Goal: Task Accomplishment & Management: Manage account settings

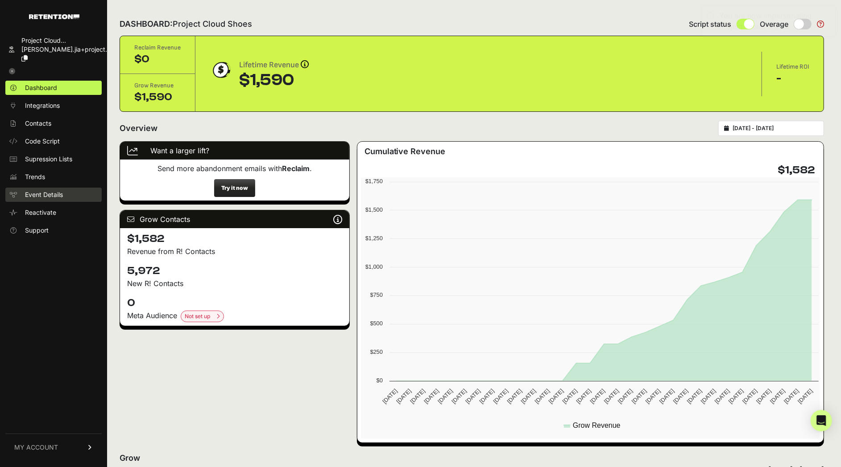
click at [60, 190] on span "Event Details" at bounding box center [44, 194] width 38 height 9
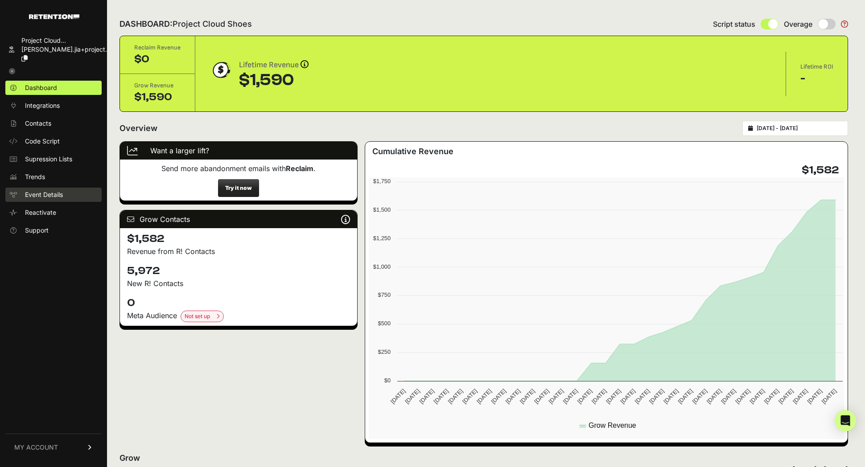
click at [58, 190] on span "Event Details" at bounding box center [44, 194] width 38 height 9
click at [62, 190] on span "Event Details" at bounding box center [44, 194] width 38 height 9
click at [55, 137] on span "Code Script" at bounding box center [42, 141] width 35 height 9
click at [47, 137] on span "Code Script" at bounding box center [42, 141] width 35 height 9
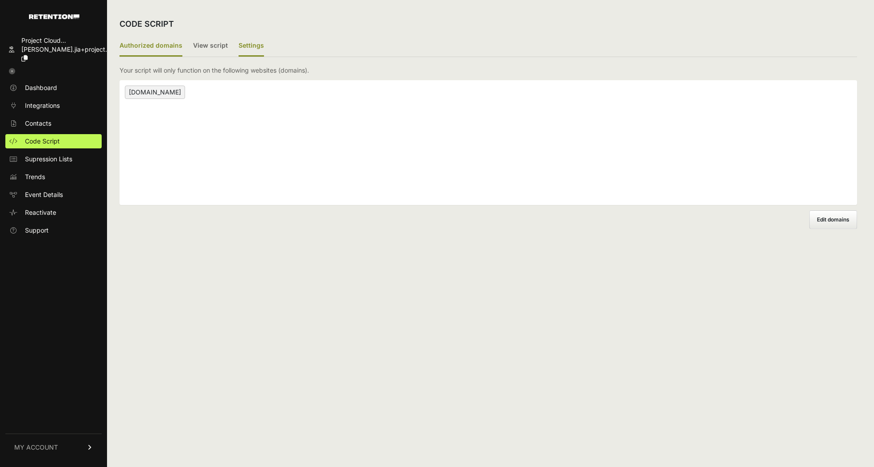
click at [250, 40] on label "Settings" at bounding box center [251, 46] width 25 height 21
click at [0, 0] on input "Settings" at bounding box center [0, 0] width 0 height 0
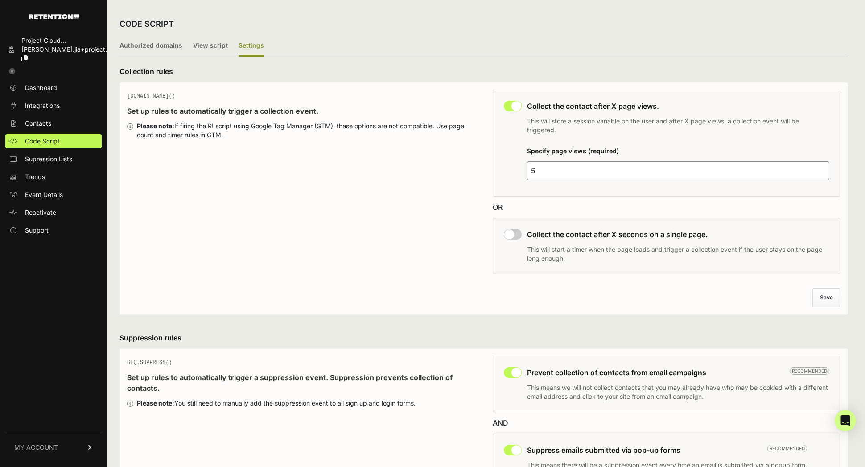
click at [566, 177] on input "5" at bounding box center [678, 170] width 302 height 19
type input "4"
type input "3"
click at [829, 297] on button "Save" at bounding box center [826, 298] width 27 height 18
click at [58, 170] on link "Trends" at bounding box center [53, 177] width 96 height 14
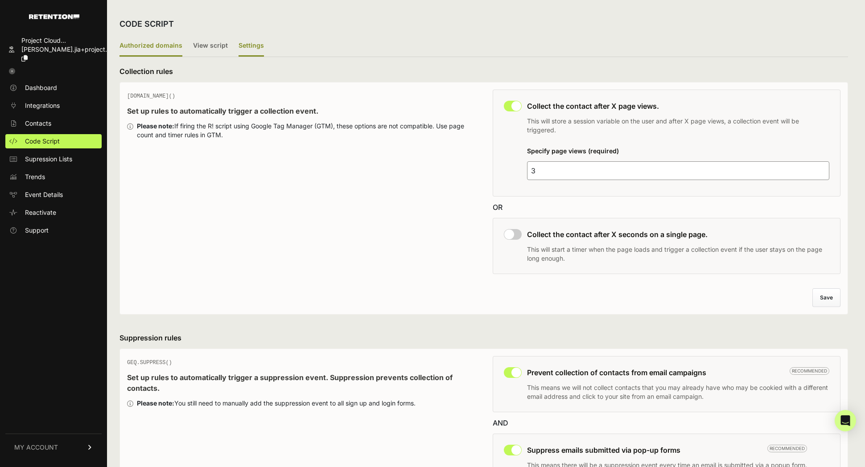
click at [139, 45] on label "Authorized domains" at bounding box center [151, 46] width 63 height 21
click at [0, 0] on input "Authorized domains" at bounding box center [0, 0] width 0 height 0
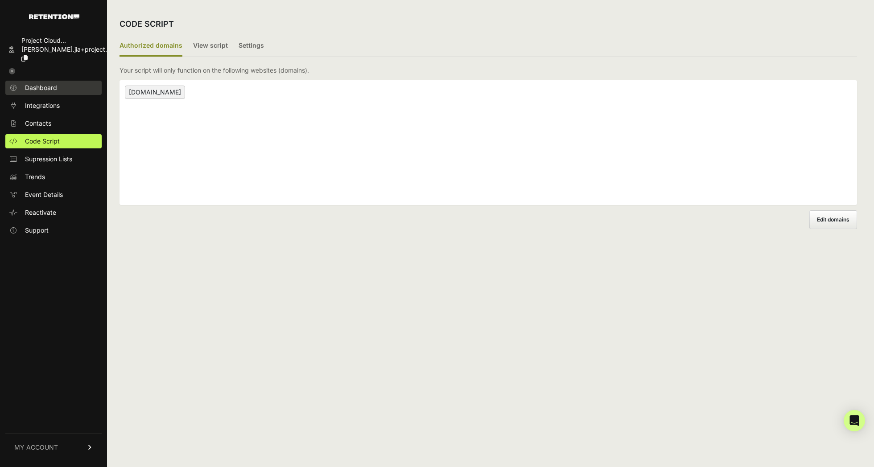
click at [63, 84] on link "Dashboard" at bounding box center [53, 88] width 96 height 14
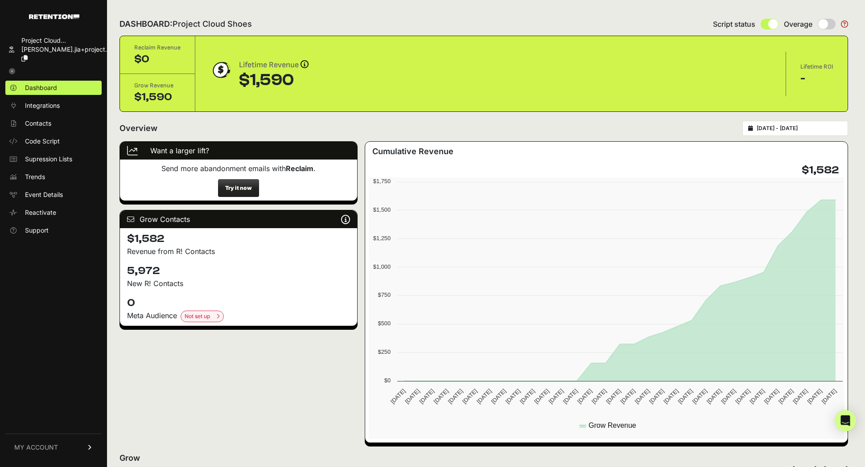
drag, startPoint x: 160, startPoint y: 268, endPoint x: 120, endPoint y: 268, distance: 39.7
click at [120, 268] on div "5,972 New R! Contacts" at bounding box center [238, 276] width 237 height 32
copy h4 "5,972"
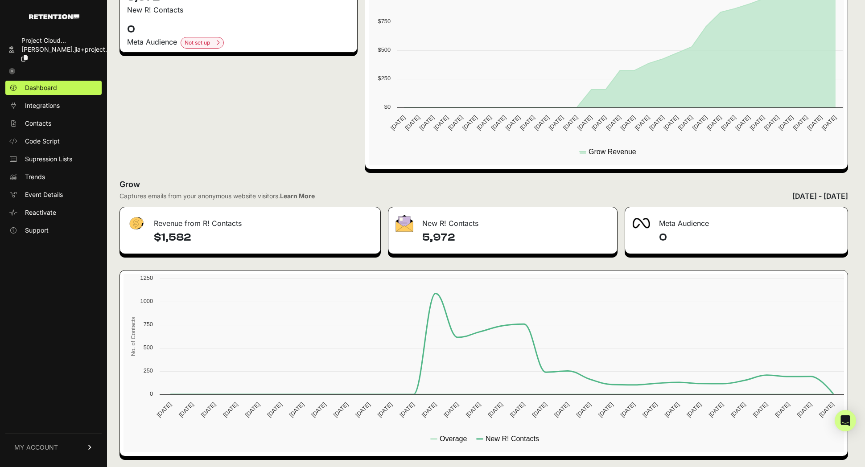
scroll to position [107, 0]
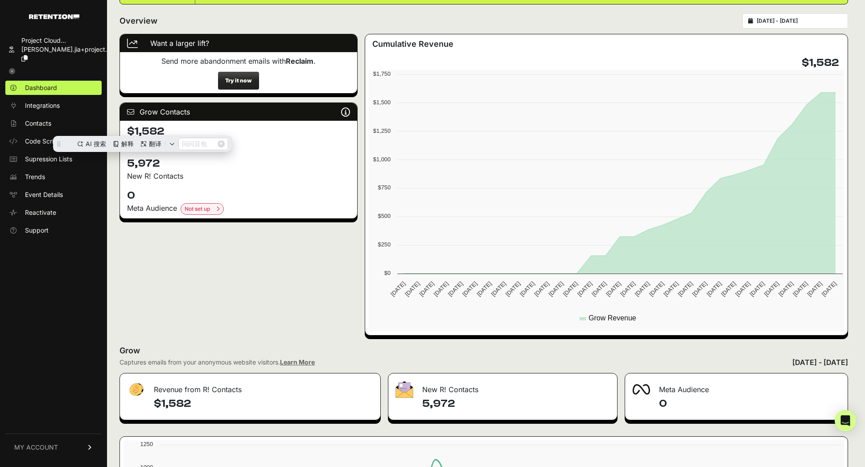
click at [275, 164] on h4 "5,972" at bounding box center [238, 164] width 223 height 14
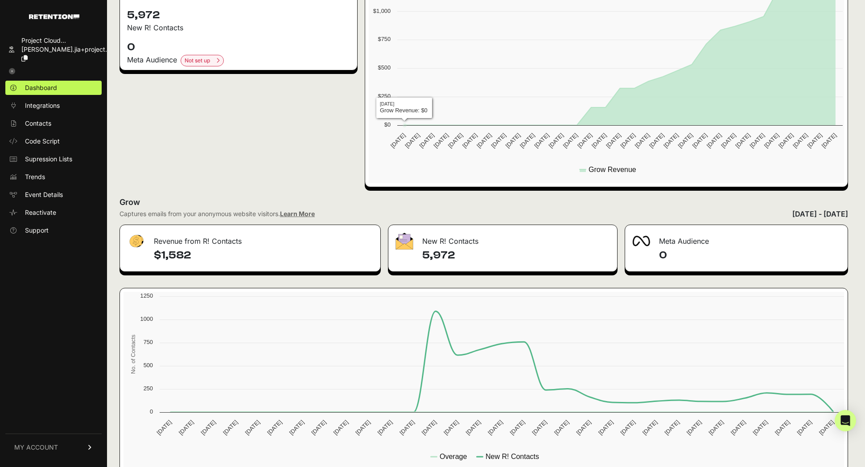
scroll to position [274, 0]
